Goal: Task Accomplishment & Management: Complete application form

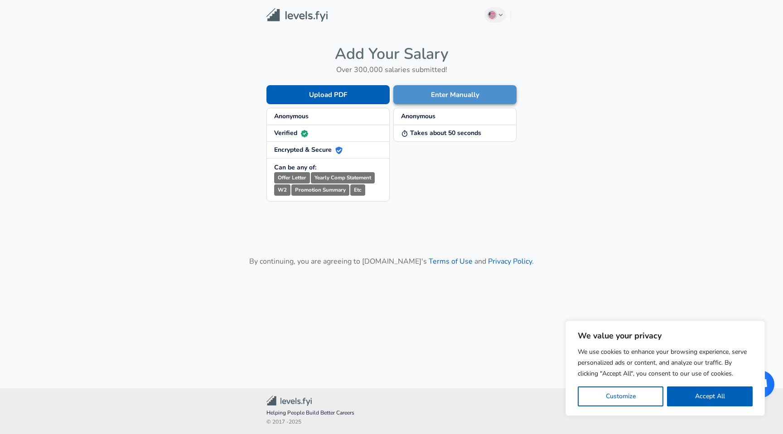
click at [417, 93] on button "Enter Manually" at bounding box center [455, 94] width 123 height 19
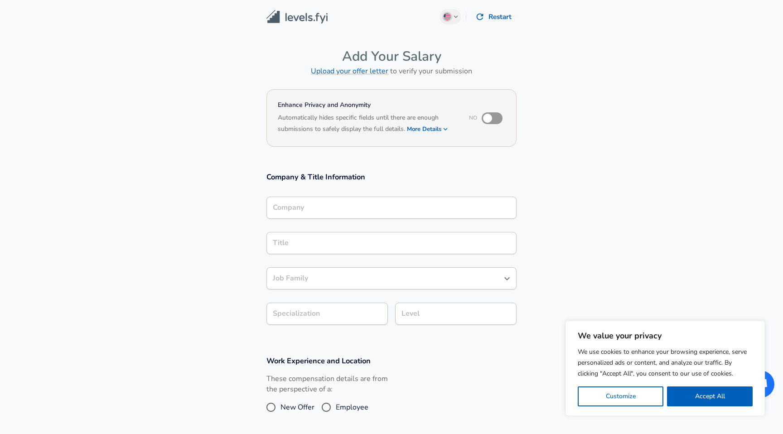
click at [355, 198] on div "Company" at bounding box center [392, 208] width 250 height 22
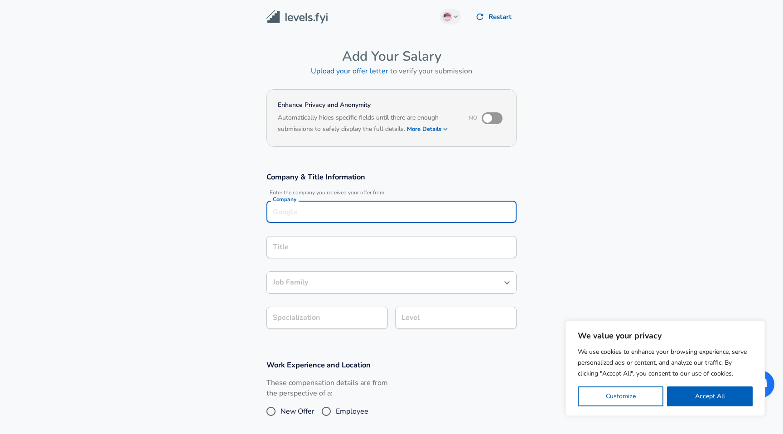
scroll to position [9, 0]
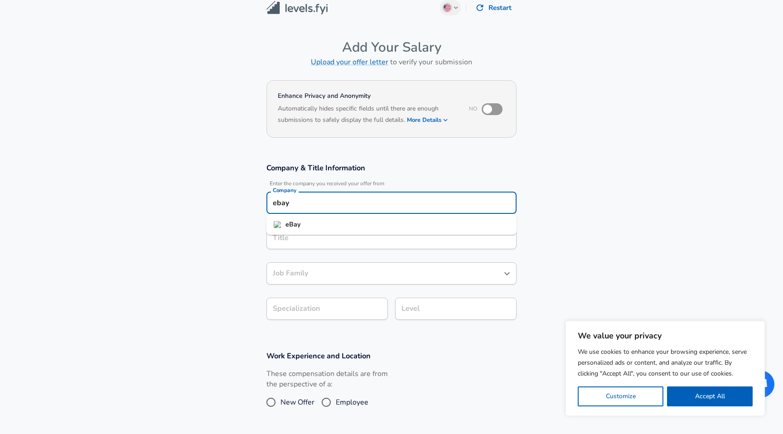
click at [333, 226] on li "eBay" at bounding box center [392, 225] width 250 height 14
type input "eBay"
click at [321, 240] on input "Title" at bounding box center [392, 238] width 242 height 14
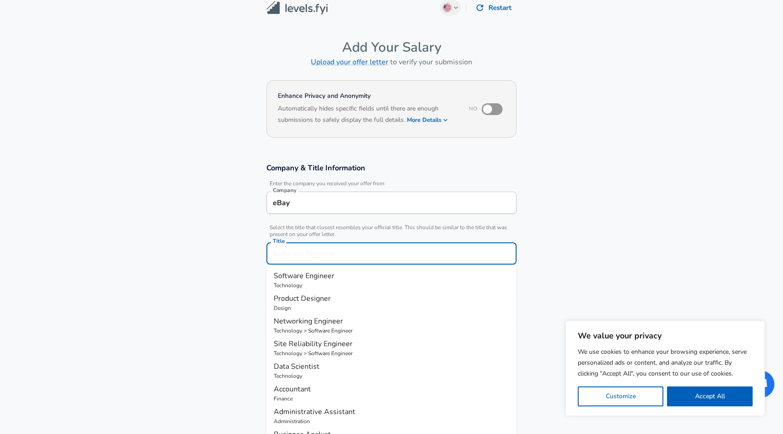
scroll to position [27, 0]
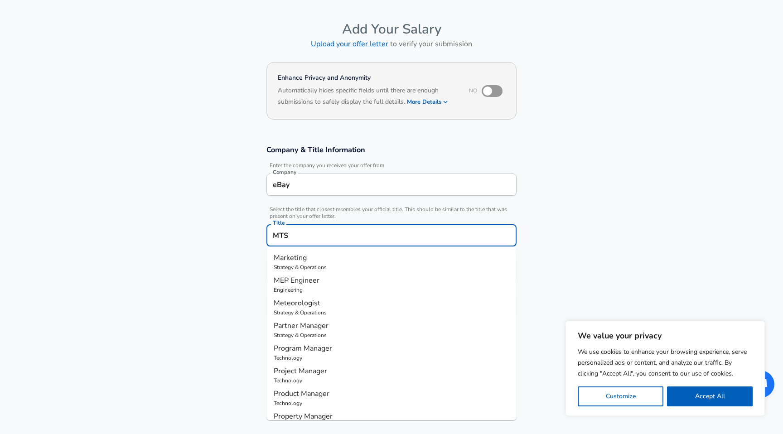
type input "MTS 1"
drag, startPoint x: 301, startPoint y: 238, endPoint x: 242, endPoint y: 238, distance: 59.8
click at [242, 238] on section "Company & Title Information Enter the company you received your offer from Comp…" at bounding box center [391, 236] width 783 height 204
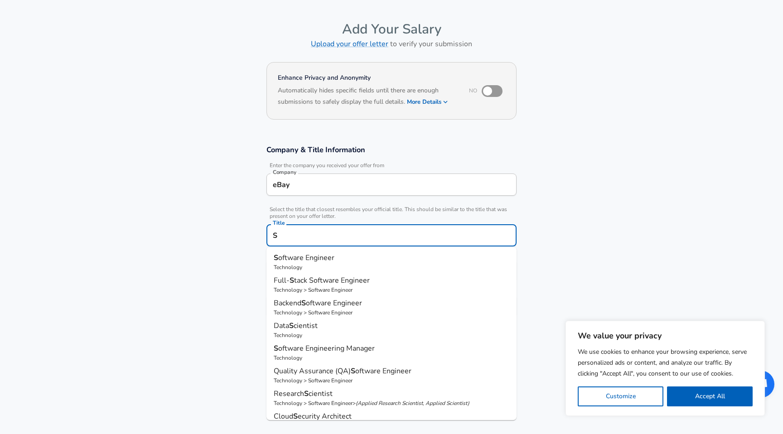
click at [282, 259] on span "oftware Engineer" at bounding box center [306, 258] width 56 height 10
type input "Software Engineer"
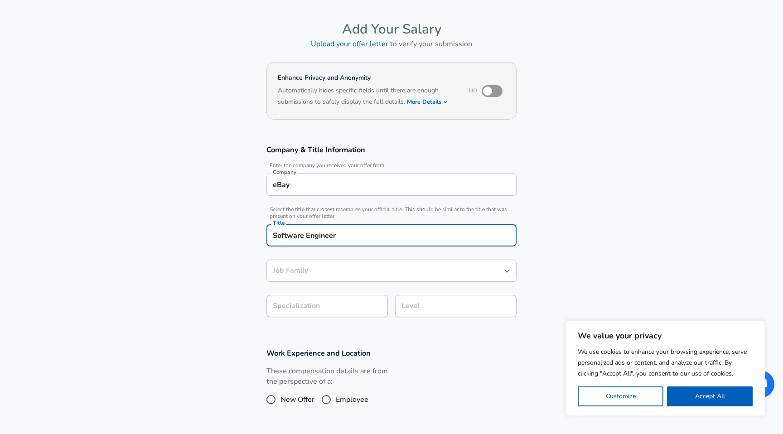
type input "Software Engineer"
click at [313, 305] on body "We value your privacy We use cookies to enhance your browsing experience, serve…" at bounding box center [391, 190] width 783 height 434
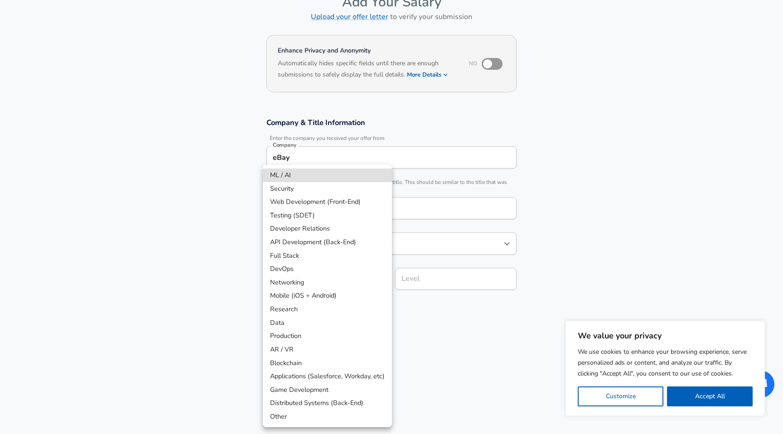
click at [321, 294] on li "Mobile (iOS + Android)" at bounding box center [327, 296] width 129 height 14
type input "Mobile (iOS + Android)"
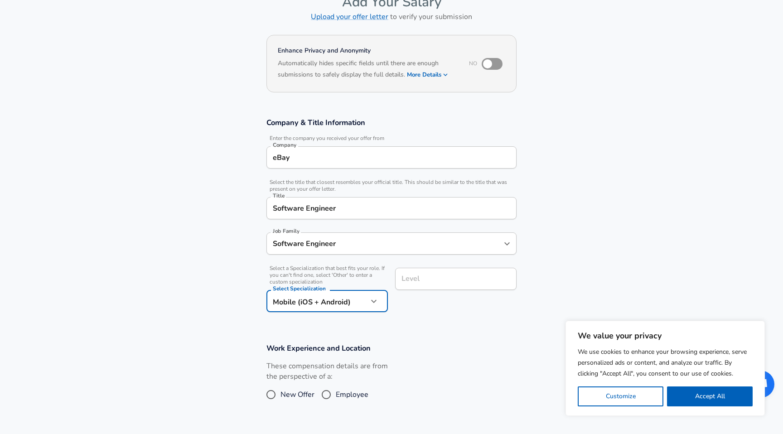
scroll to position [73, 0]
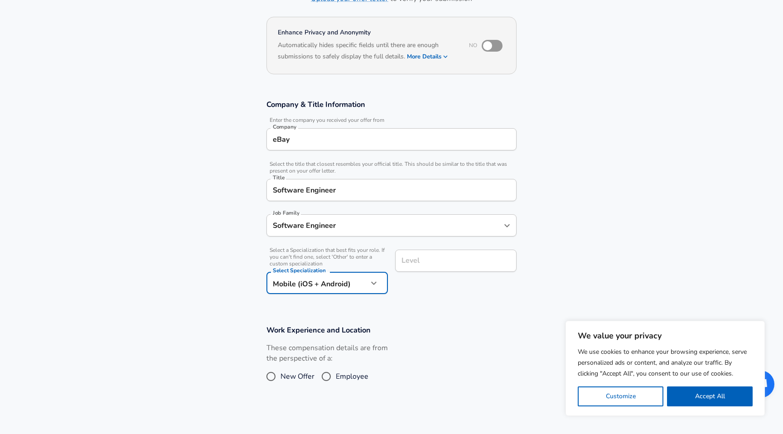
click at [410, 268] on input "Level" at bounding box center [455, 261] width 113 height 14
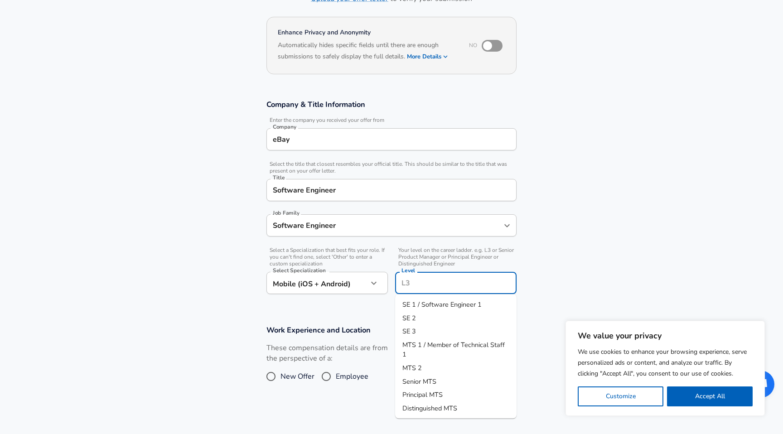
click at [417, 344] on span "MTS 1 / Member of Technical Staff 1" at bounding box center [454, 349] width 102 height 19
type input "MTS 1 / Member of Technical Staff 1"
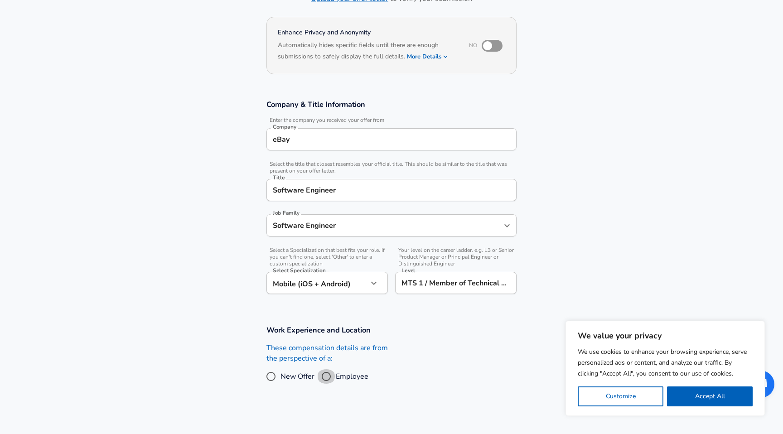
click at [330, 379] on input "Employee" at bounding box center [326, 376] width 19 height 15
radio input "true"
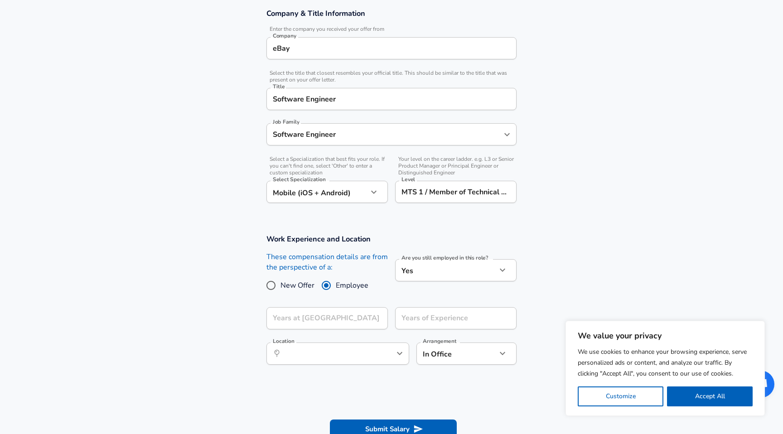
scroll to position [165, 0]
click at [334, 320] on input "Years at [GEOGRAPHIC_DATA]" at bounding box center [318, 317] width 102 height 22
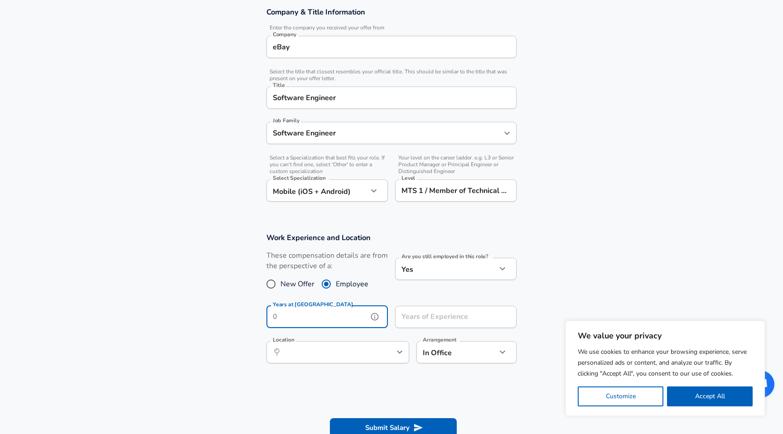
type input "1"
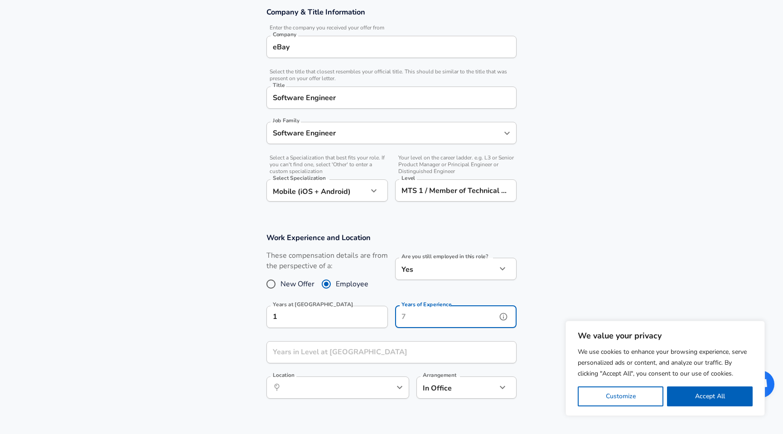
click at [404, 322] on input "Years of Experience" at bounding box center [446, 317] width 102 height 22
type input "10"
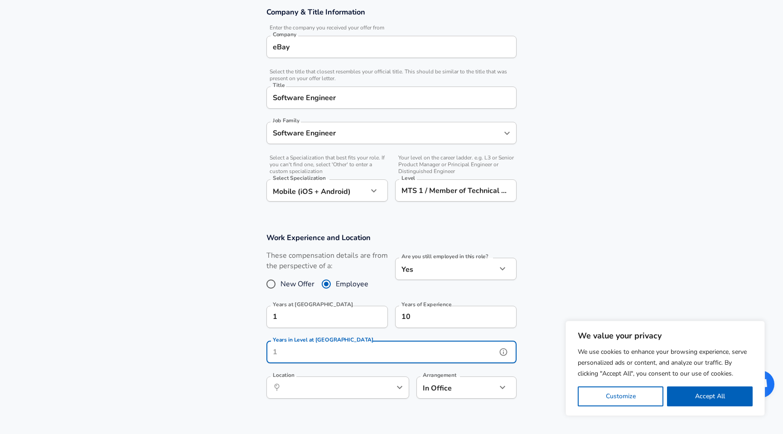
click at [407, 356] on input "Years in Level at [GEOGRAPHIC_DATA]" at bounding box center [382, 352] width 230 height 22
type input "1"
click at [360, 391] on input "Location" at bounding box center [328, 388] width 93 height 14
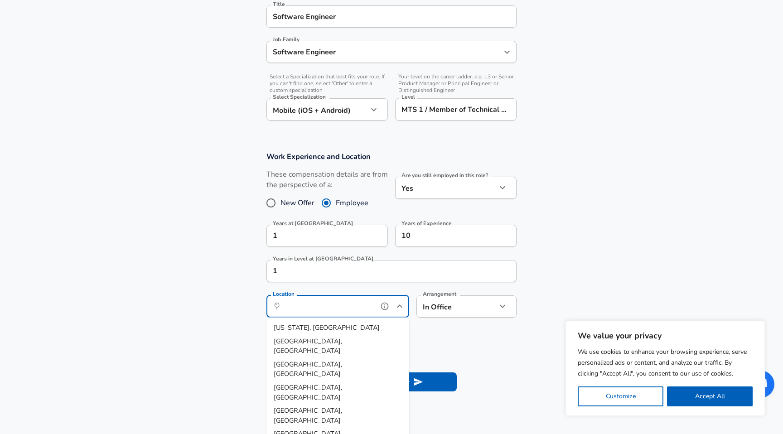
scroll to position [252, 0]
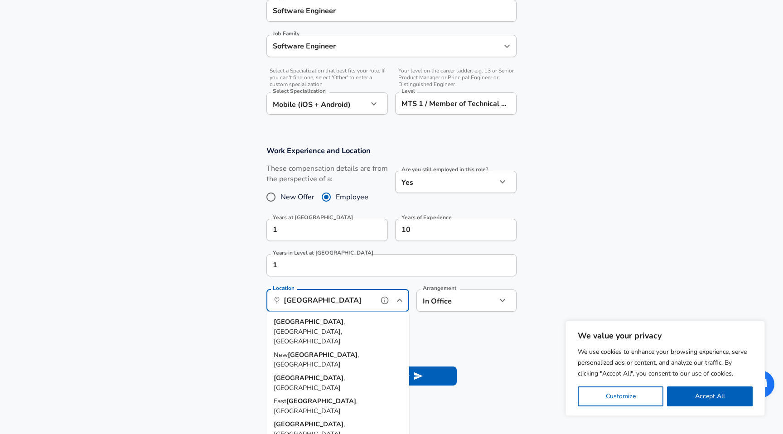
click at [326, 321] on span ", [GEOGRAPHIC_DATA], [GEOGRAPHIC_DATA]" at bounding box center [309, 331] width 71 height 29
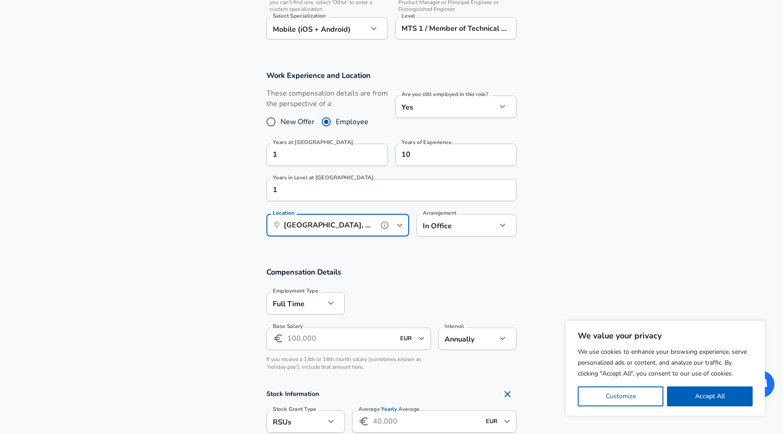
scroll to position [334, 0]
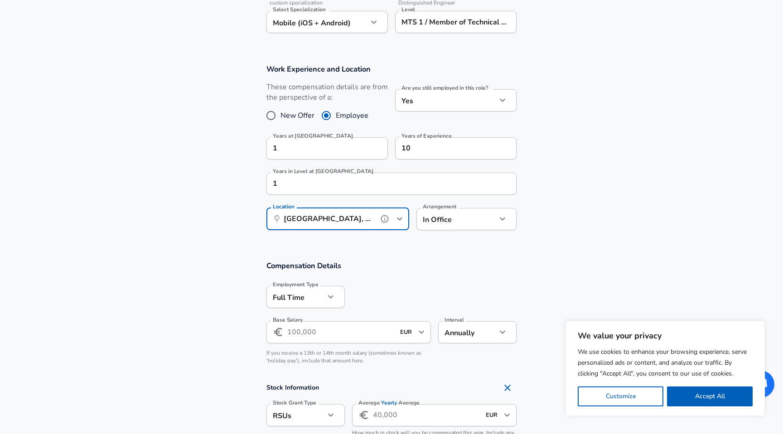
type input "[GEOGRAPHIC_DATA], [GEOGRAPHIC_DATA], [GEOGRAPHIC_DATA]"
click at [326, 322] on input "Base Salary" at bounding box center [340, 332] width 107 height 22
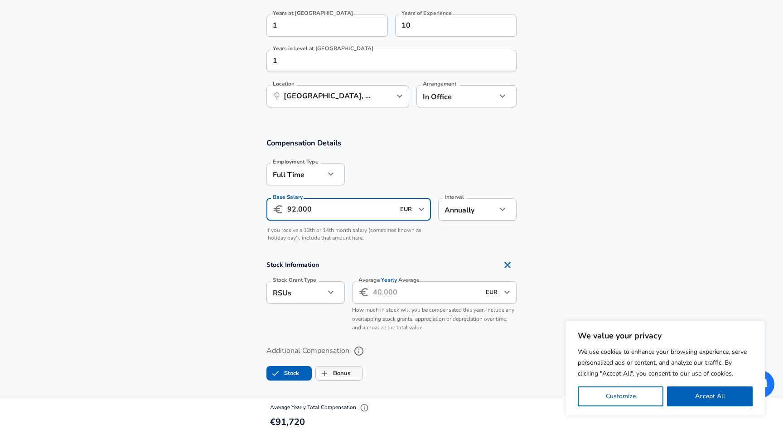
scroll to position [457, 0]
type input "92.000"
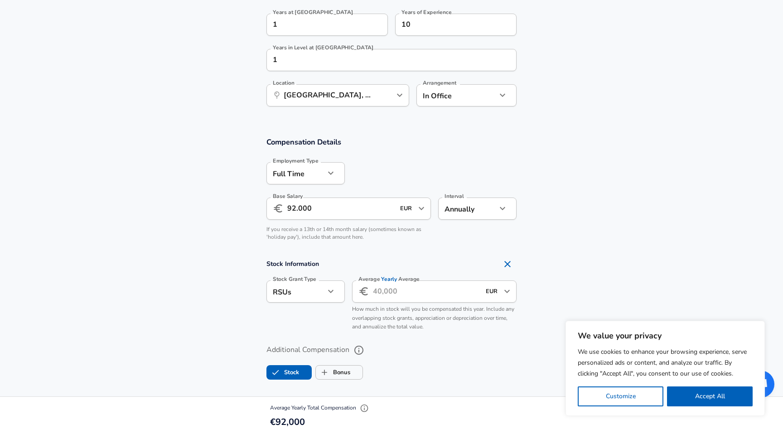
click at [384, 292] on input "Average Yearly Average" at bounding box center [426, 292] width 107 height 22
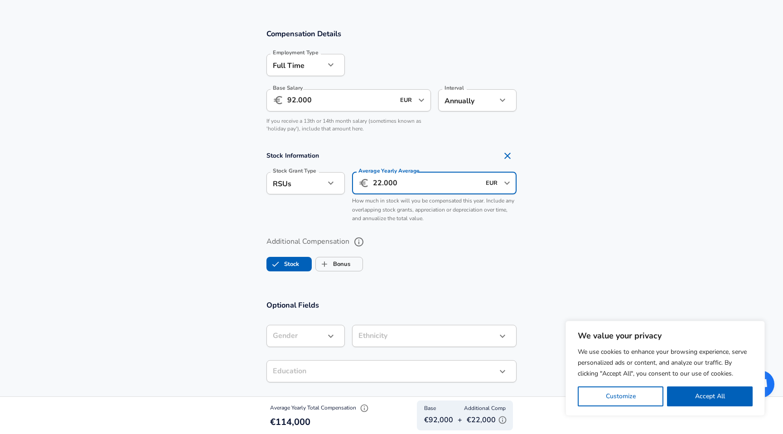
scroll to position [567, 0]
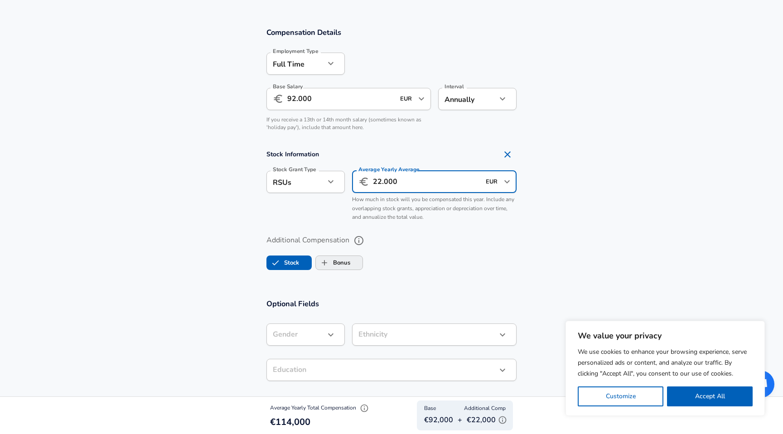
type input "22.000"
click at [331, 265] on input "Bonus" at bounding box center [324, 262] width 17 height 17
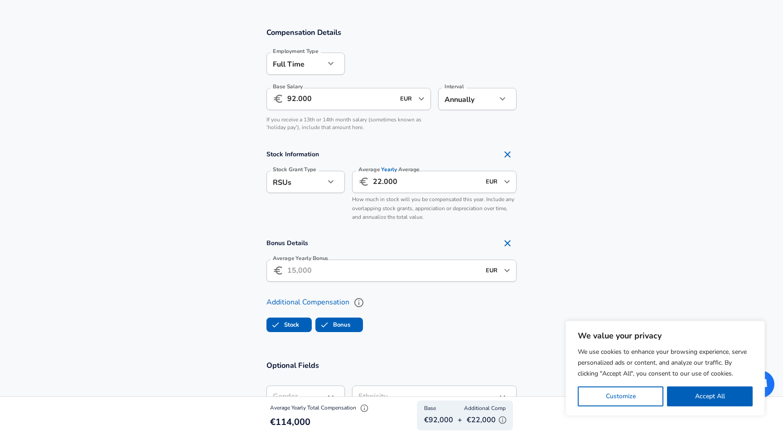
checkbox input "true"
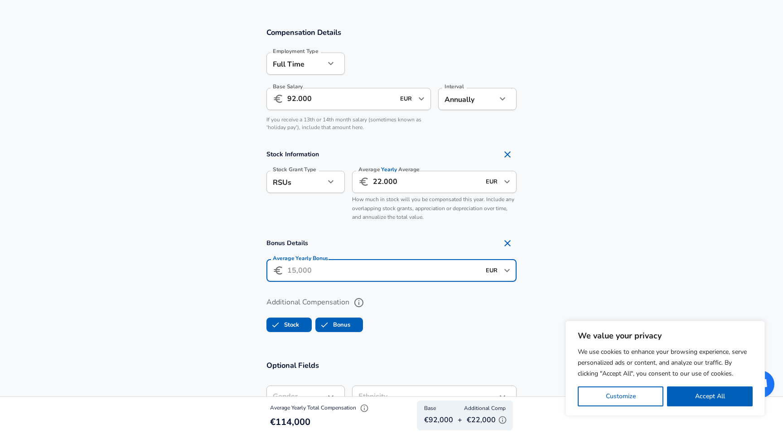
click at [330, 271] on input "Average Yearly Bonus" at bounding box center [383, 271] width 193 height 22
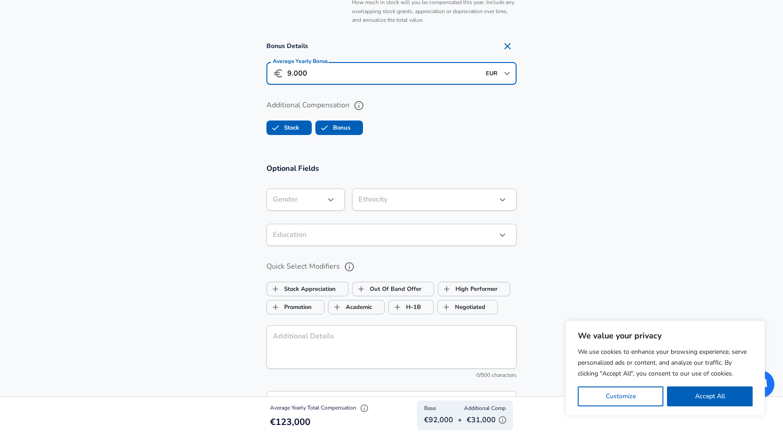
scroll to position [765, 0]
type input "9.000"
click at [335, 203] on icon "button" at bounding box center [331, 199] width 11 height 11
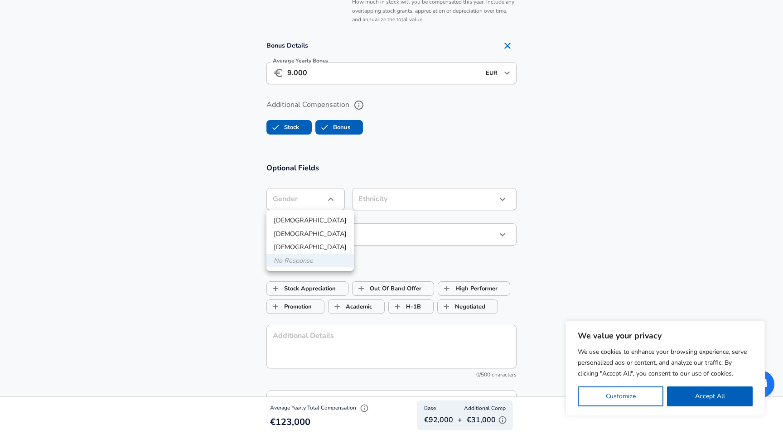
click at [321, 219] on li "[DEMOGRAPHIC_DATA]" at bounding box center [310, 221] width 87 height 14
type input "[DEMOGRAPHIC_DATA]"
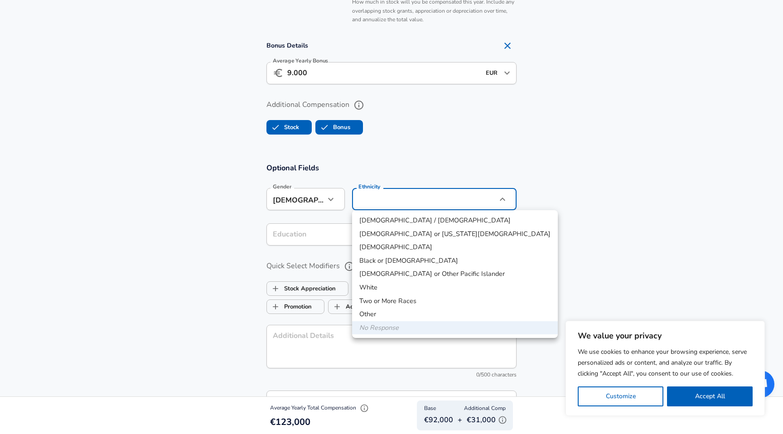
click at [382, 312] on li "Other" at bounding box center [455, 315] width 206 height 14
type input "Two or More Races"
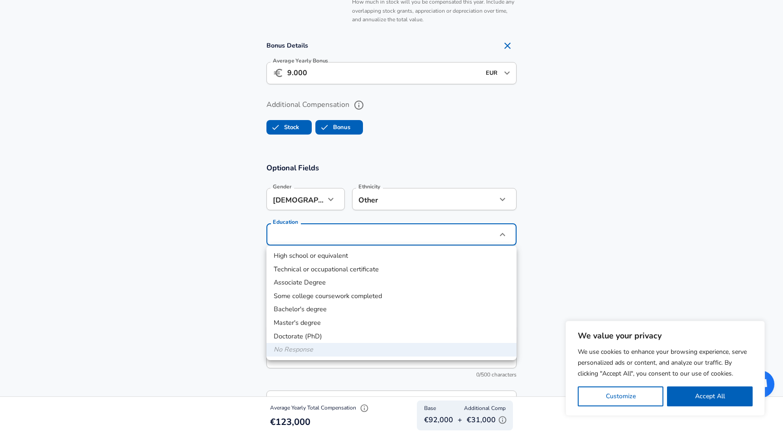
click at [330, 312] on li "Bachelor's degree" at bounding box center [392, 310] width 250 height 14
type input "Bachelors degree"
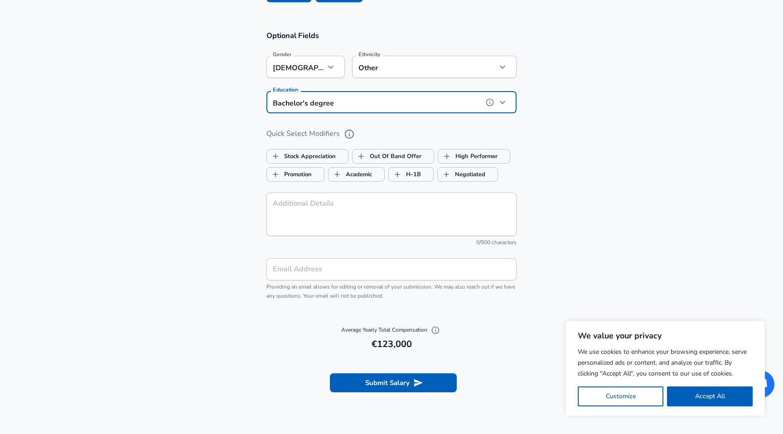
scroll to position [898, 0]
click at [370, 380] on button "Submit Salary" at bounding box center [393, 382] width 127 height 19
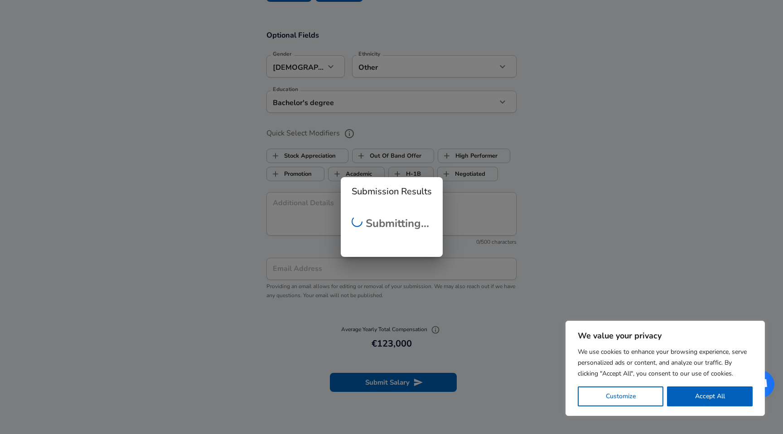
scroll to position [257, 0]
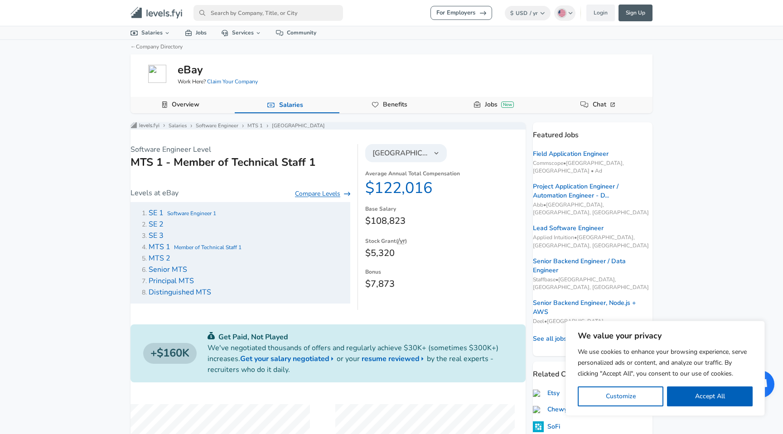
click at [319, 199] on link "Compare Levels" at bounding box center [322, 194] width 55 height 9
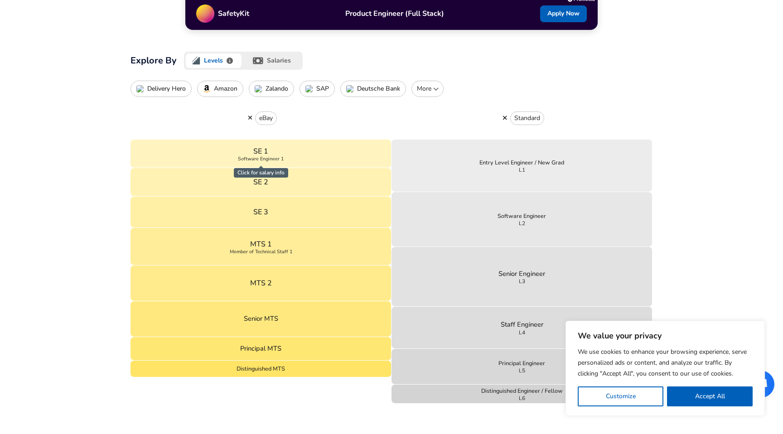
scroll to position [258, 0]
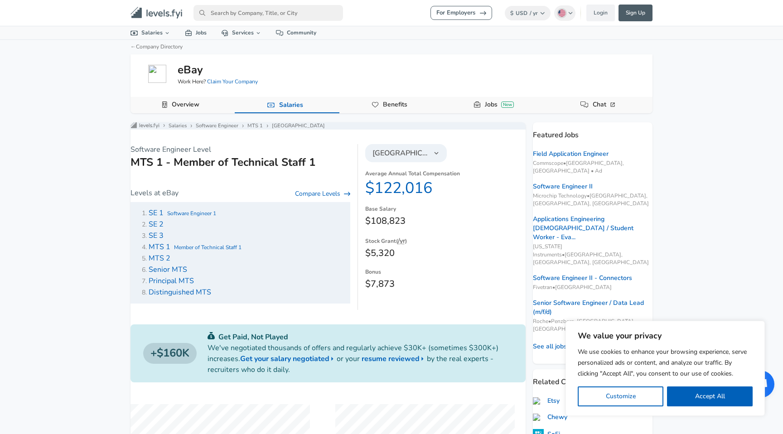
click at [167, 263] on span "MTS 2" at bounding box center [160, 258] width 22 height 10
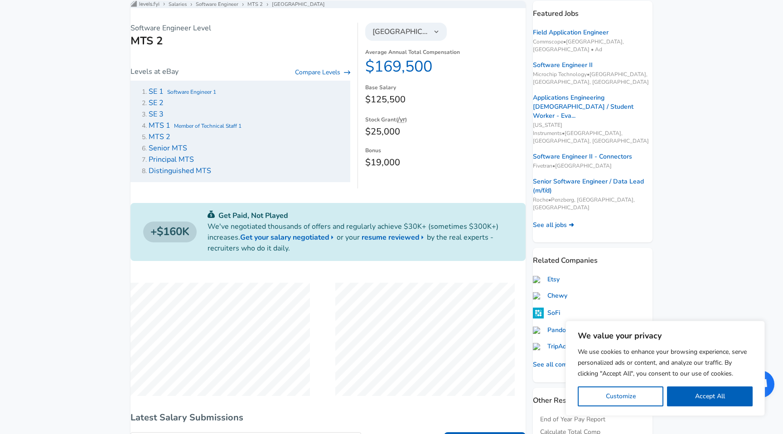
scroll to position [106, 0]
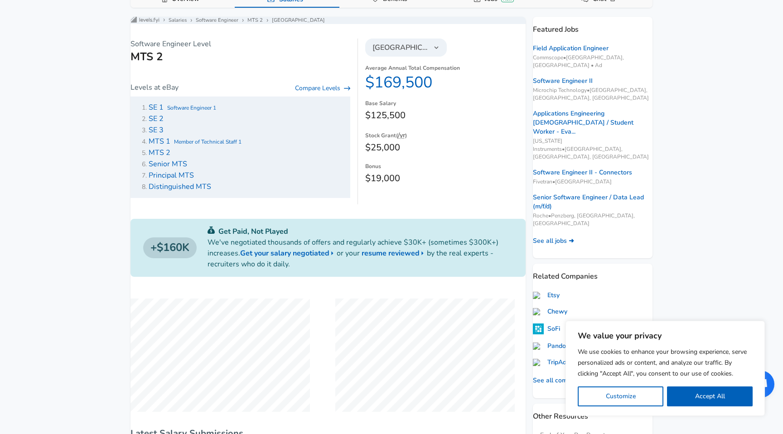
click at [164, 135] on span "SE 3" at bounding box center [156, 130] width 15 height 10
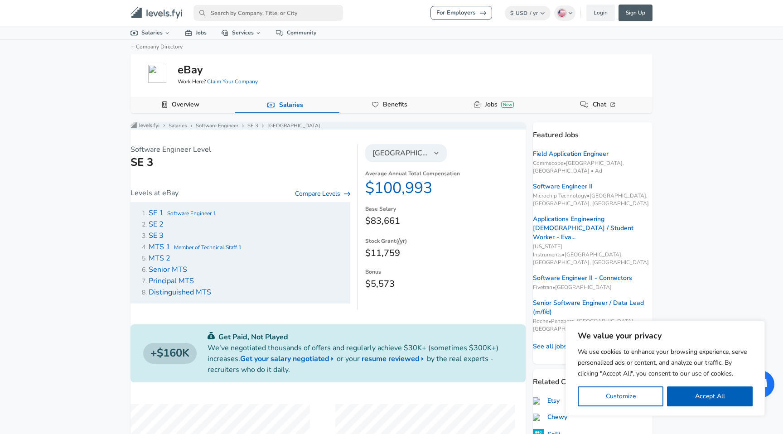
click at [170, 252] on span "MTS 1" at bounding box center [160, 247] width 22 height 10
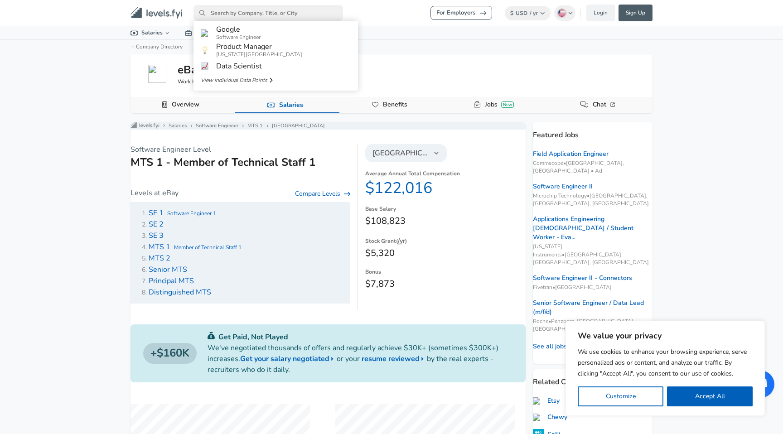
click at [239, 13] on input "primary" at bounding box center [269, 13] width 150 height 16
click at [187, 68] on h5 "eBay" at bounding box center [190, 69] width 25 height 15
click at [157, 76] on img at bounding box center [157, 74] width 18 height 18
click at [171, 104] on link "Overview" at bounding box center [185, 104] width 35 height 15
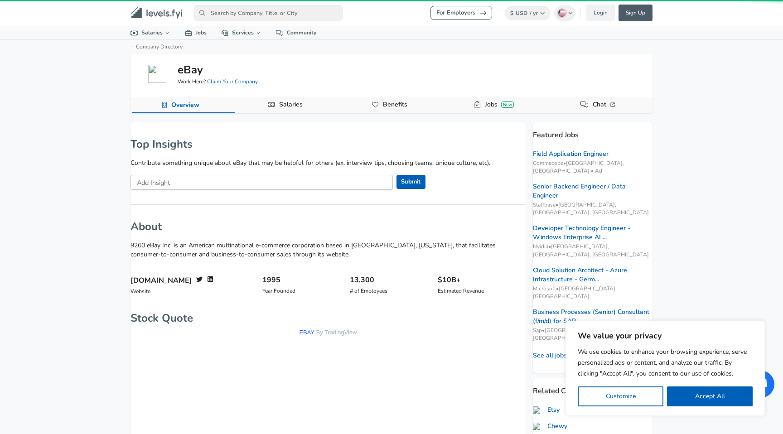
click at [272, 108] on span "Salaries" at bounding box center [287, 105] width 39 height 16
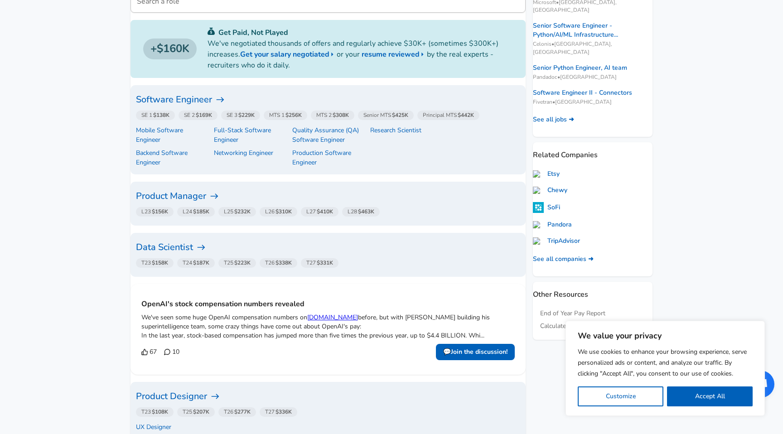
scroll to position [280, 0]
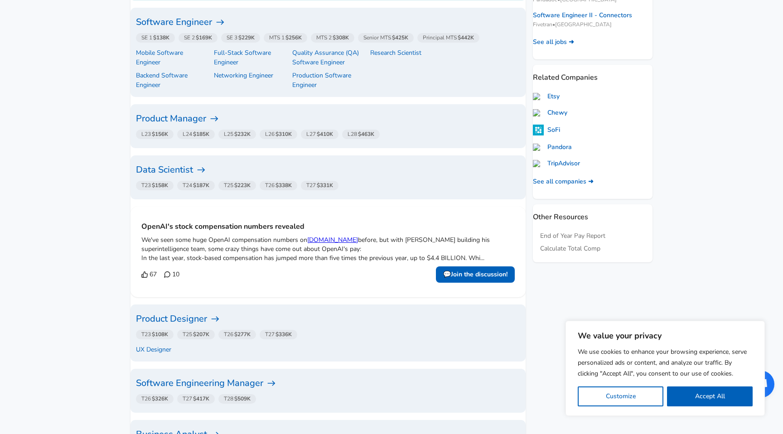
click at [188, 112] on h6 "Product Manager" at bounding box center [328, 119] width 384 height 15
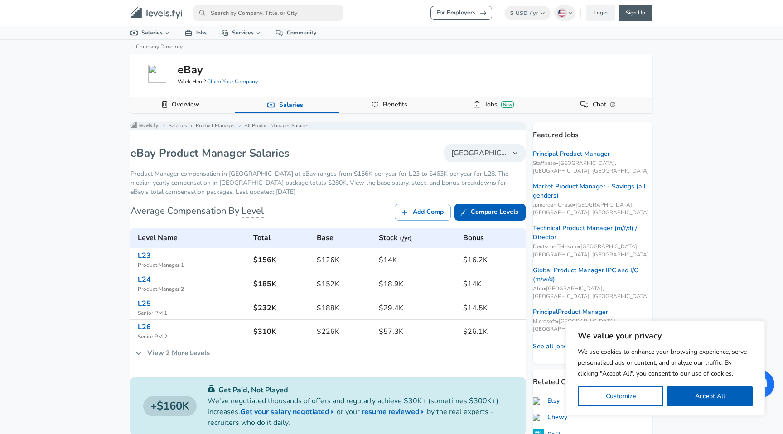
click at [461, 159] on span "[GEOGRAPHIC_DATA]" at bounding box center [480, 153] width 56 height 11
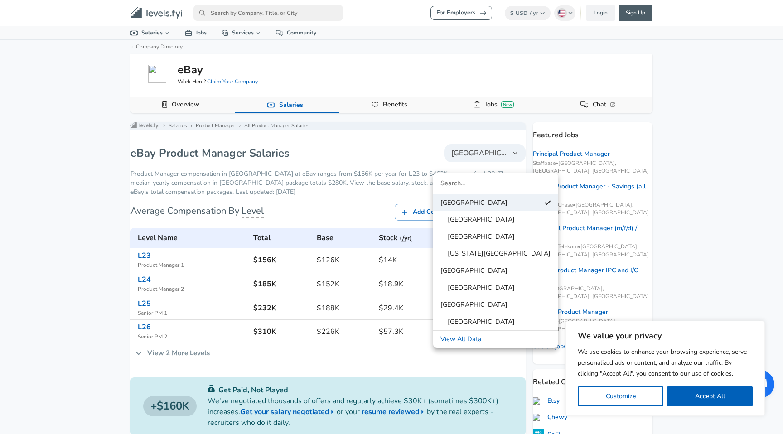
click at [459, 306] on span "[GEOGRAPHIC_DATA]" at bounding box center [474, 305] width 67 height 10
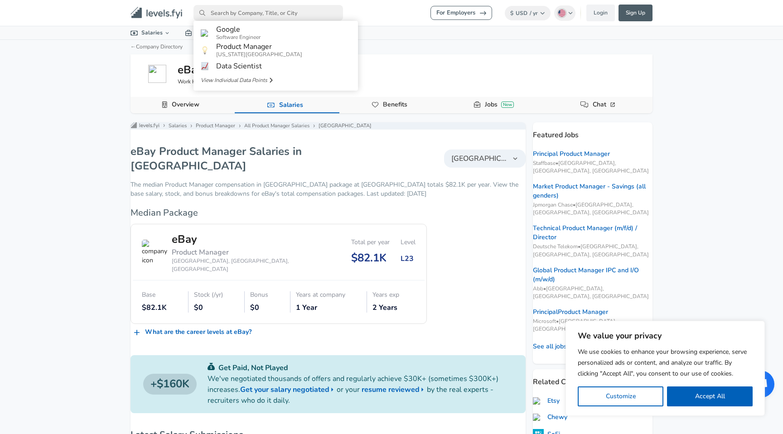
click at [233, 17] on input "primary" at bounding box center [269, 13] width 150 height 16
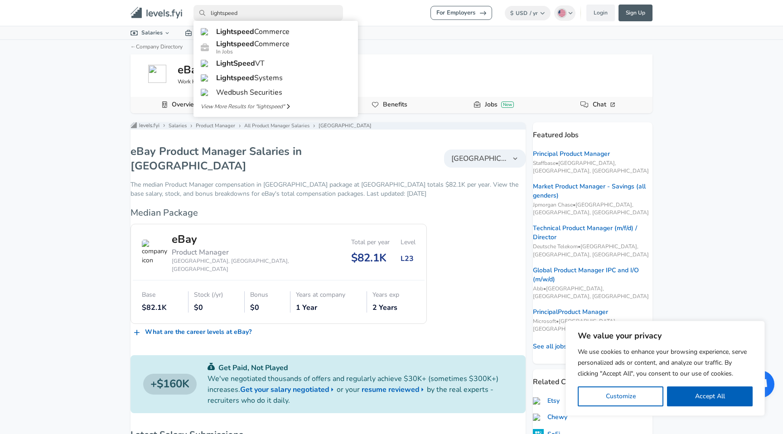
click at [223, 15] on input "lightspeed" at bounding box center [269, 13] width 150 height 16
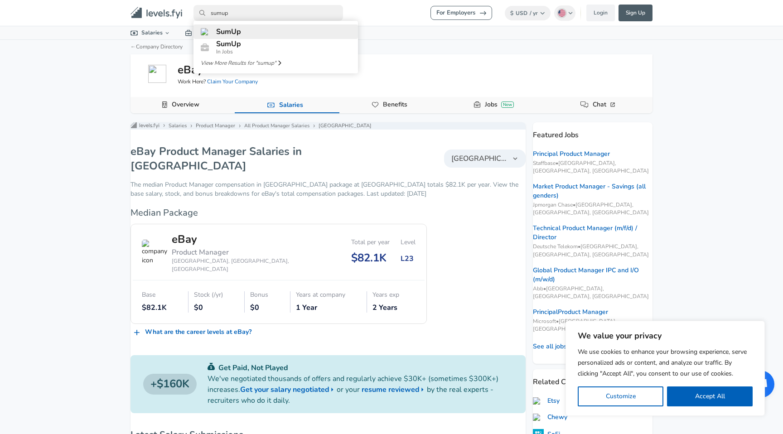
type input "sumup"
click at [233, 32] on span "SumUp" at bounding box center [228, 32] width 25 height 10
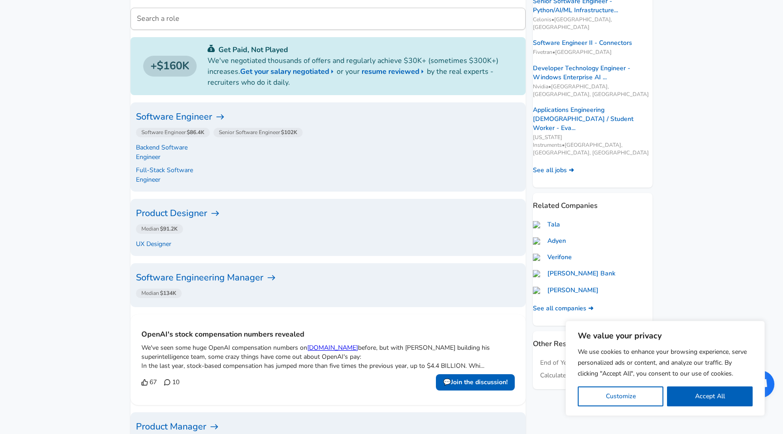
scroll to position [170, 0]
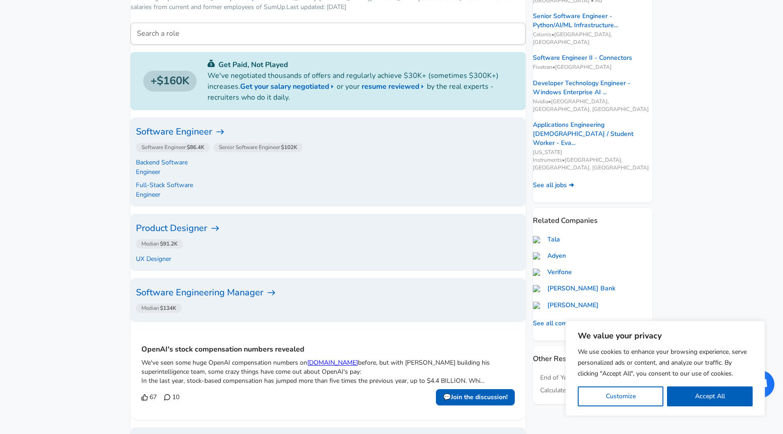
click at [191, 129] on h6 "Software Engineer" at bounding box center [328, 132] width 384 height 15
